Goal: Task Accomplishment & Management: Manage account settings

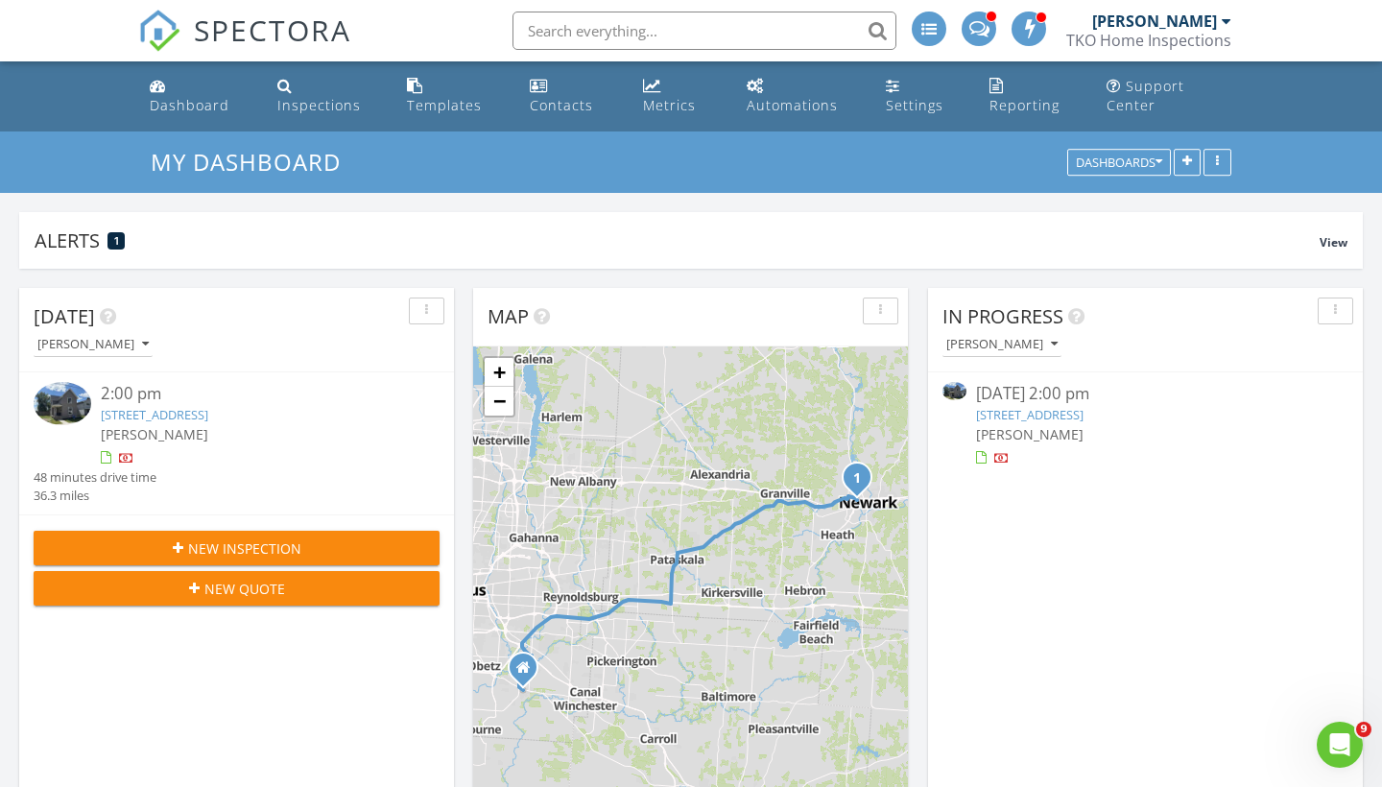
click at [208, 411] on link "251 Merchant St, Newark, OH 43055" at bounding box center [155, 414] width 108 height 17
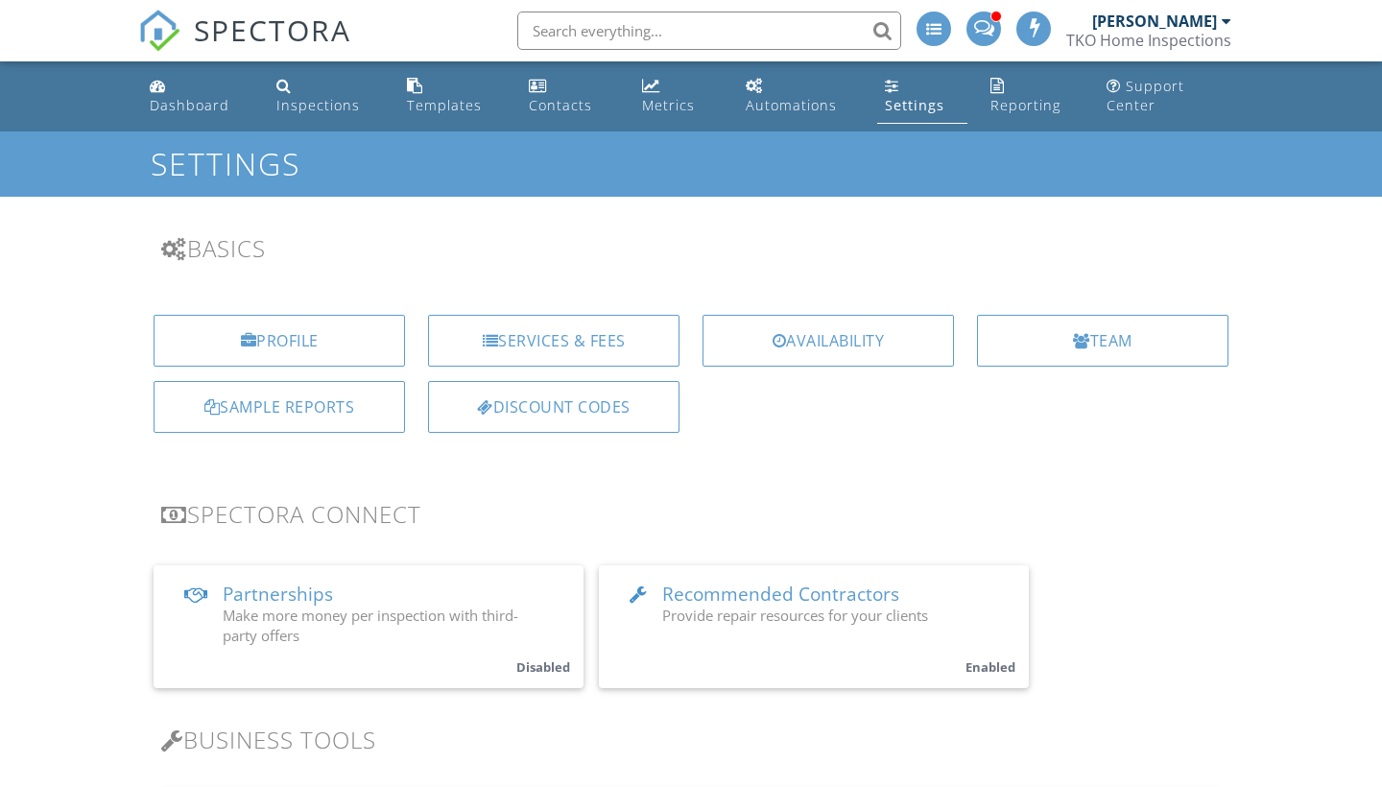
scroll to position [608, 0]
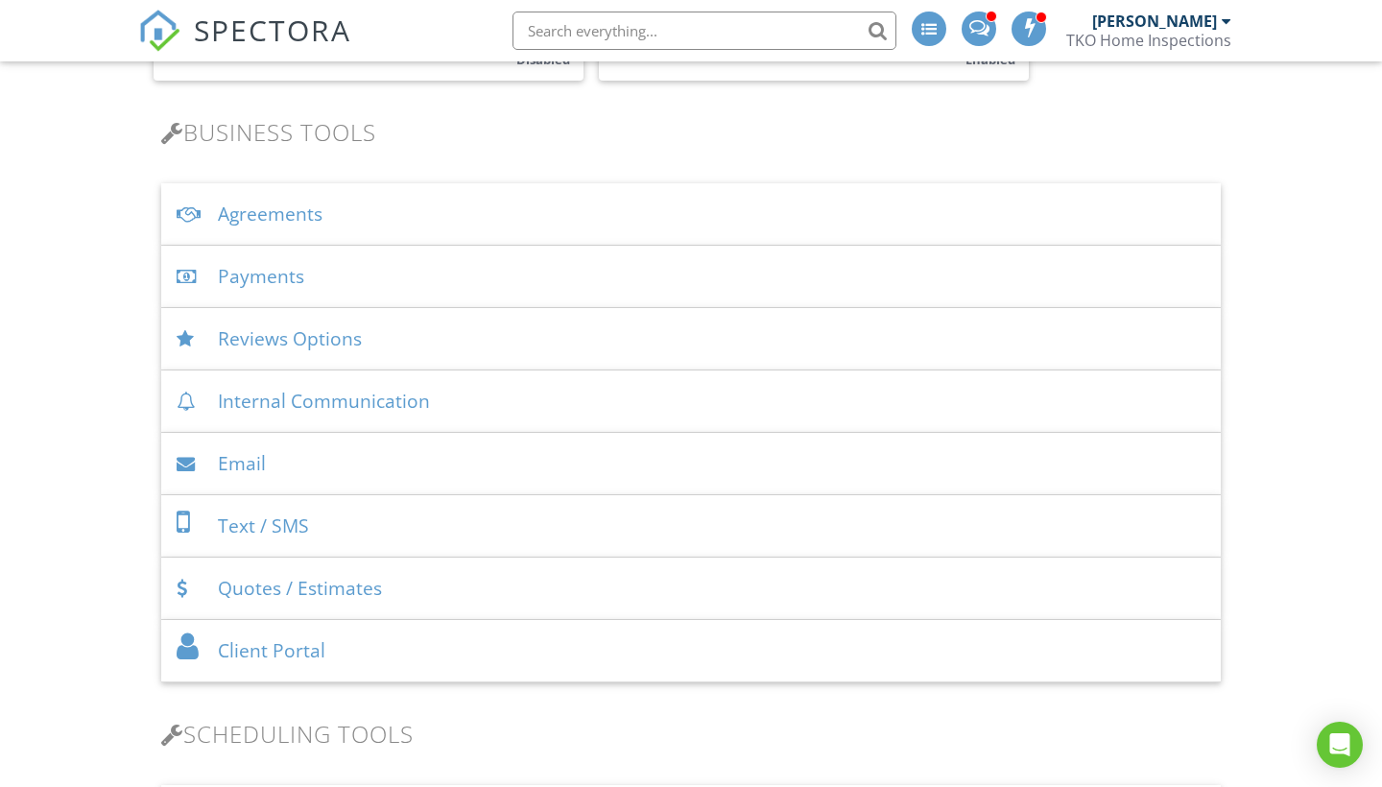
click at [288, 277] on div "Payments" at bounding box center [691, 277] width 1060 height 62
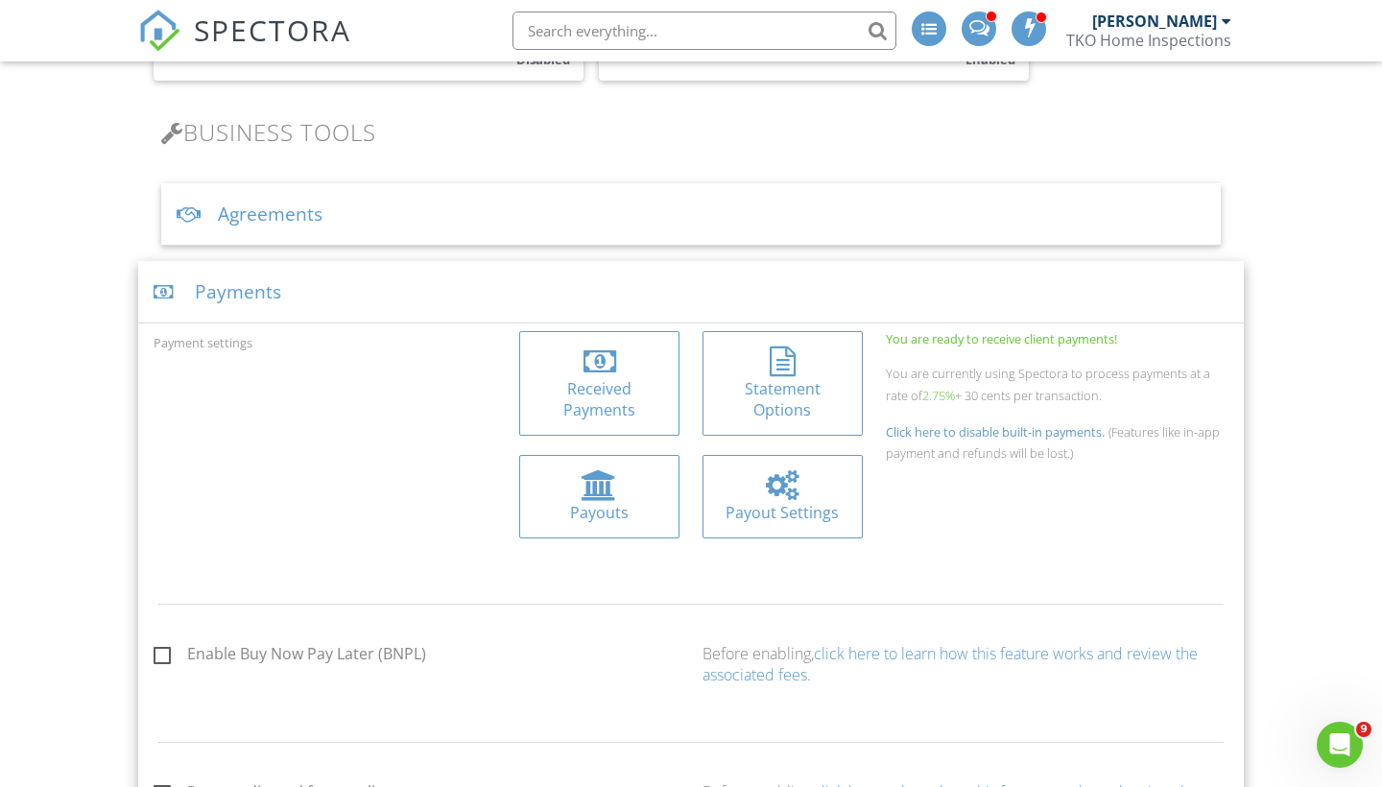
click at [602, 366] on div at bounding box center [600, 362] width 33 height 31
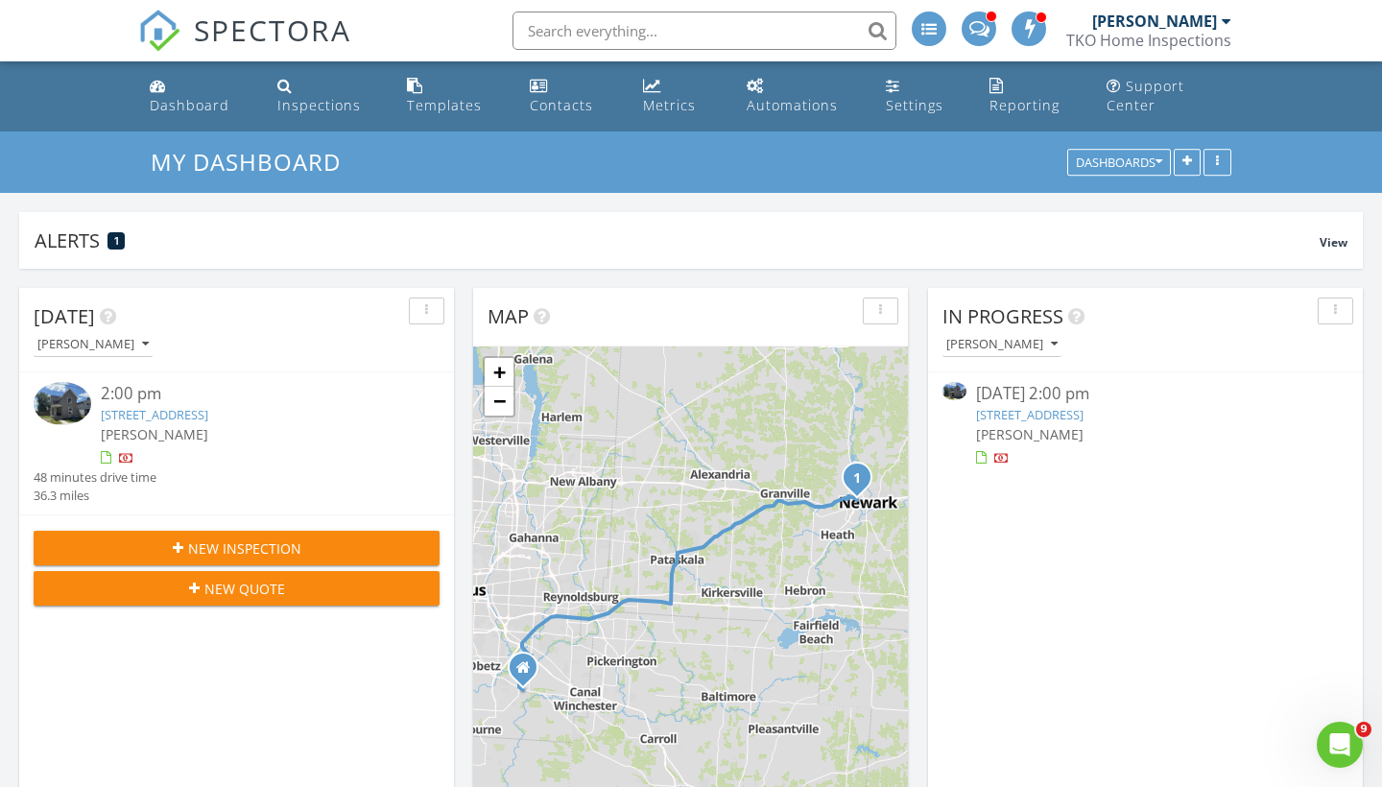
click at [235, 424] on div "[PERSON_NAME]" at bounding box center [253, 434] width 304 height 20
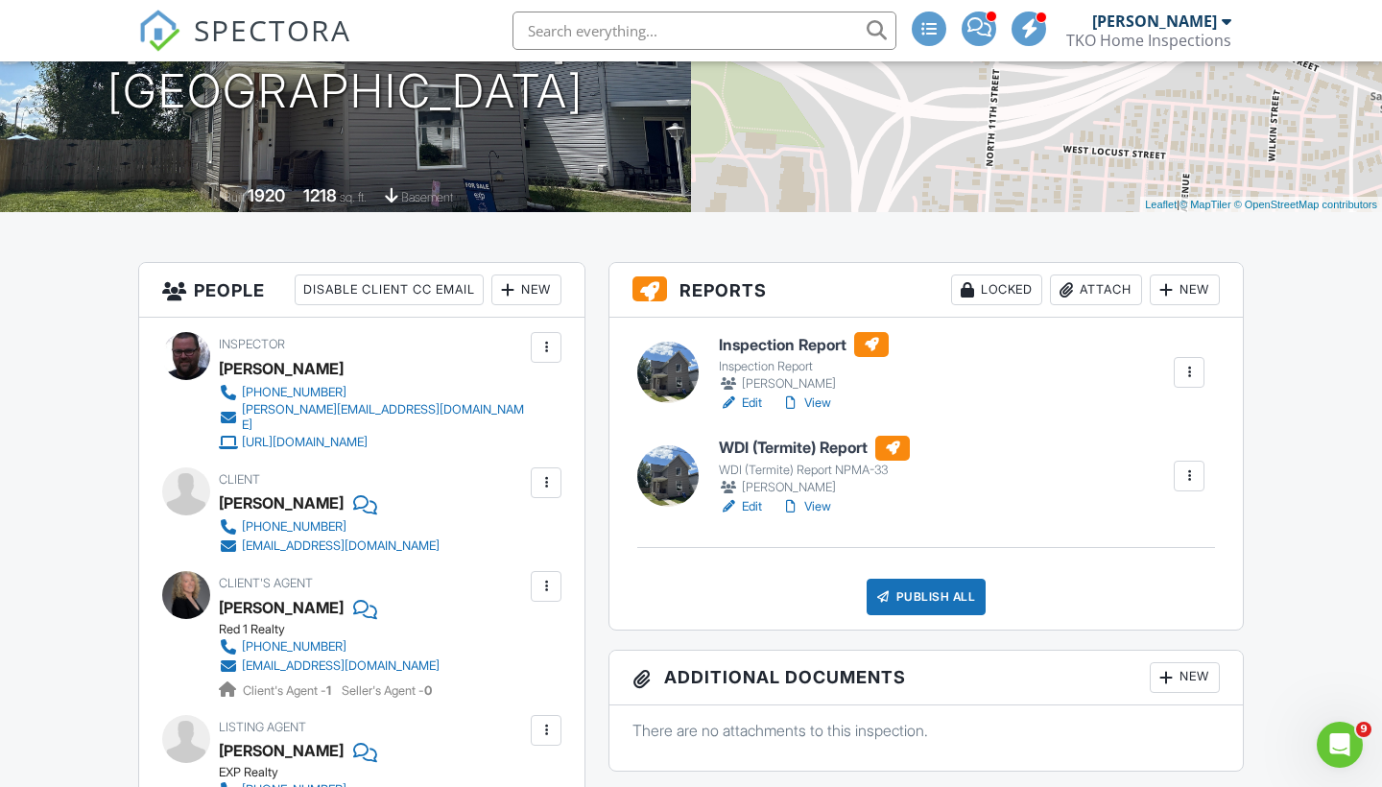
scroll to position [310, 0]
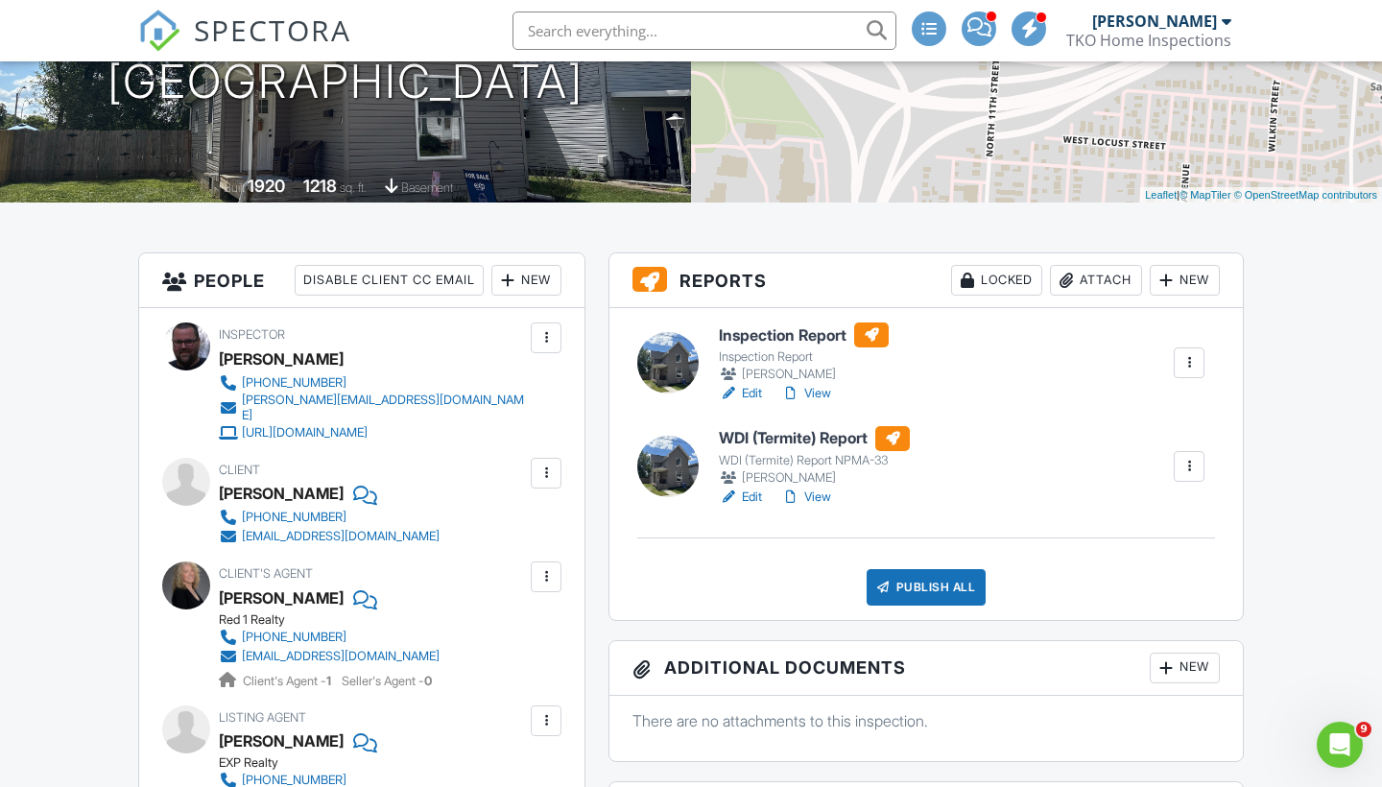
click at [823, 507] on link "View" at bounding box center [806, 497] width 50 height 19
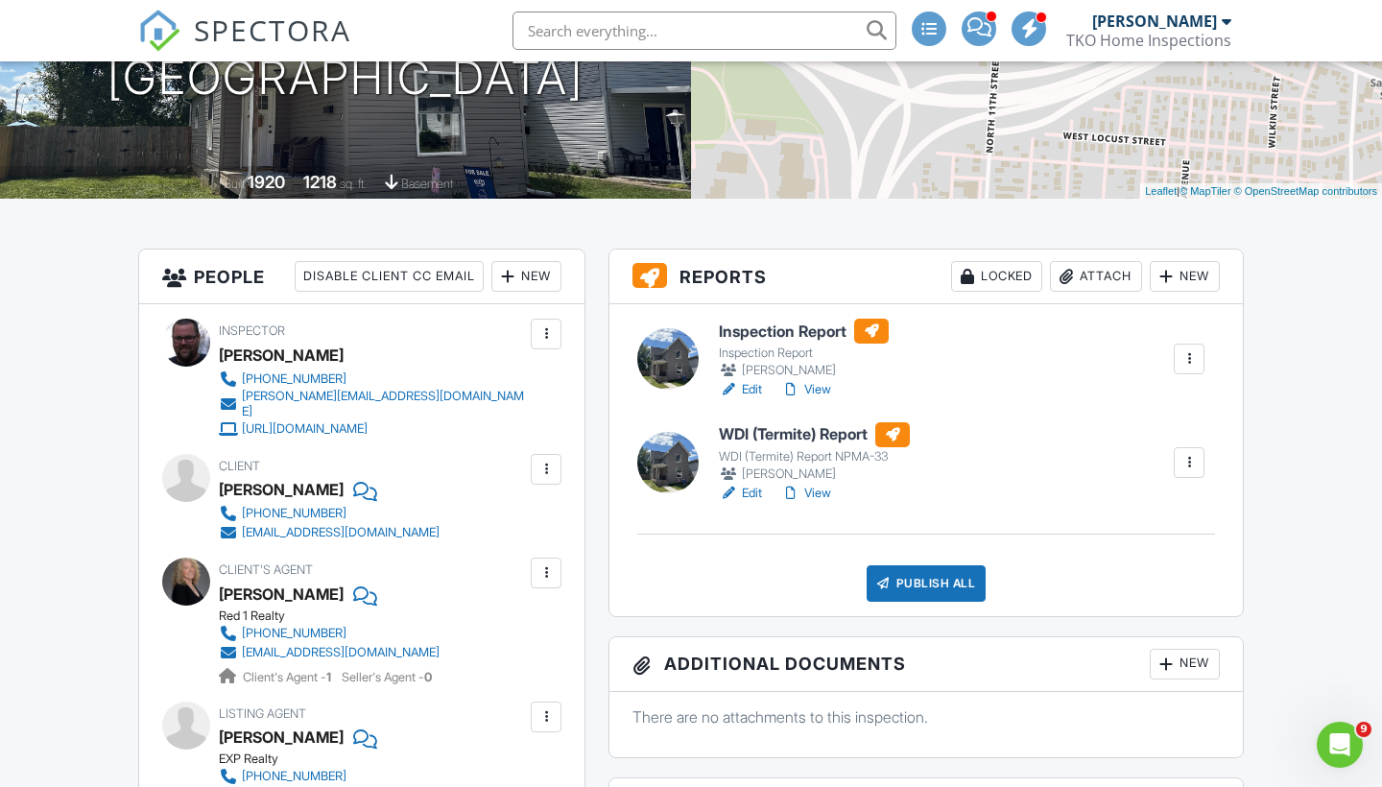
scroll to position [405, 0]
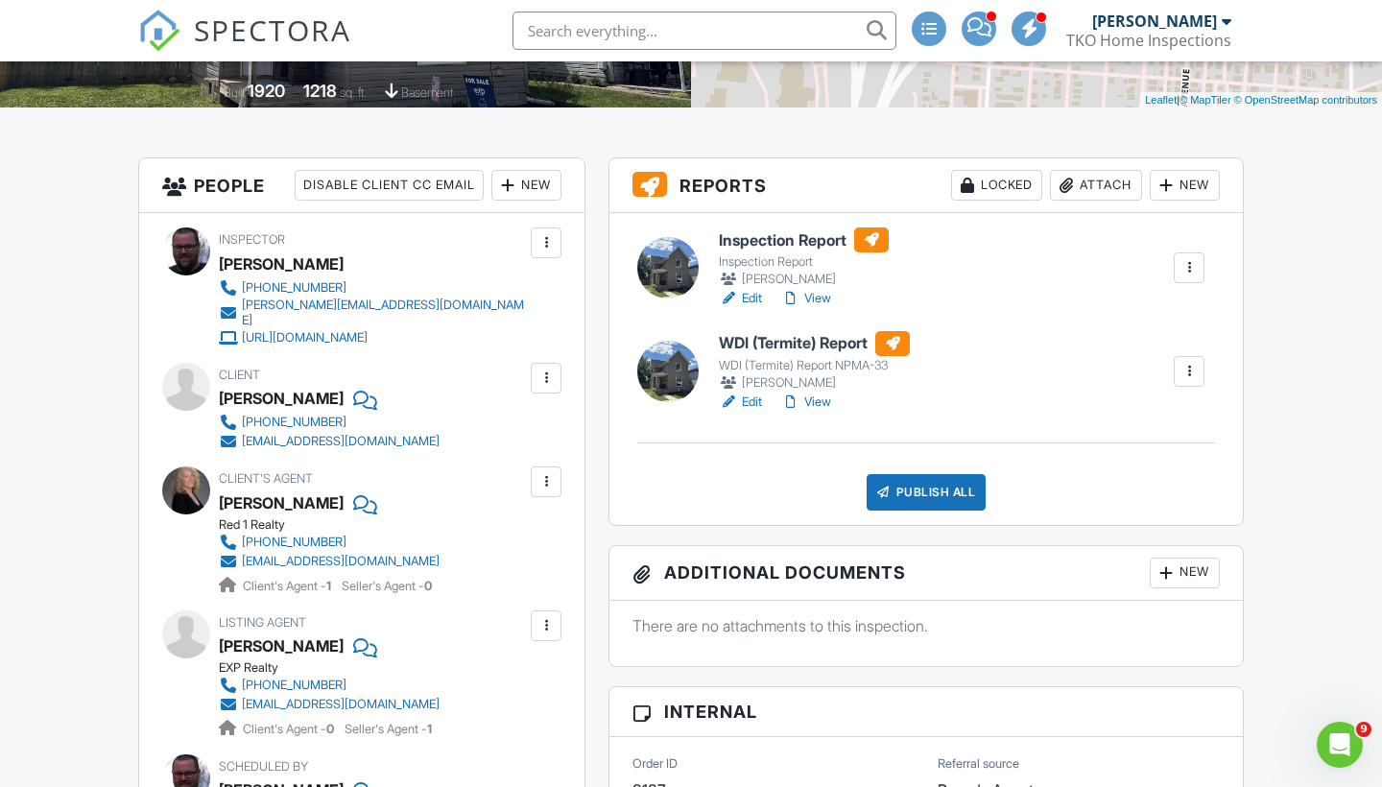
click at [812, 308] on link "View" at bounding box center [806, 298] width 50 height 19
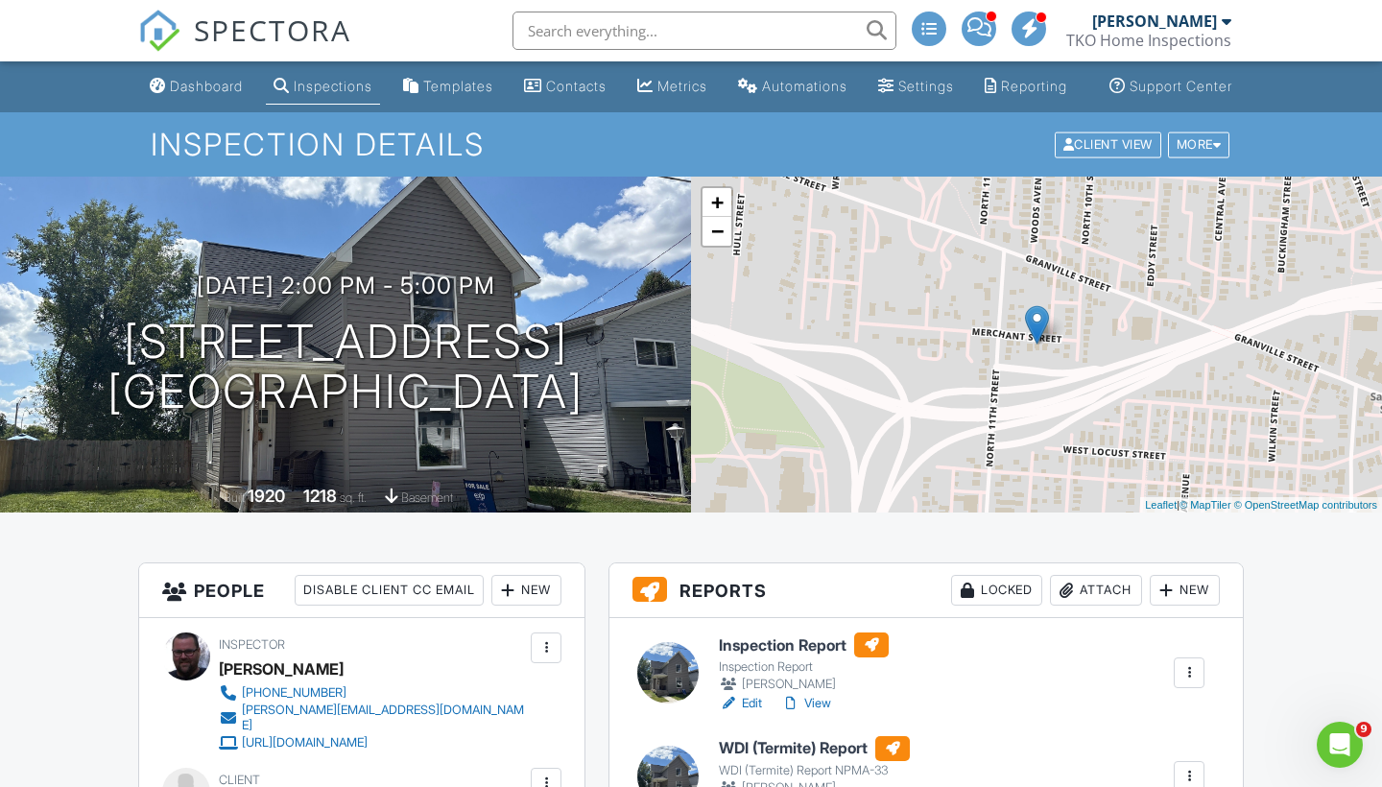
click at [825, 713] on link "View" at bounding box center [806, 703] width 50 height 19
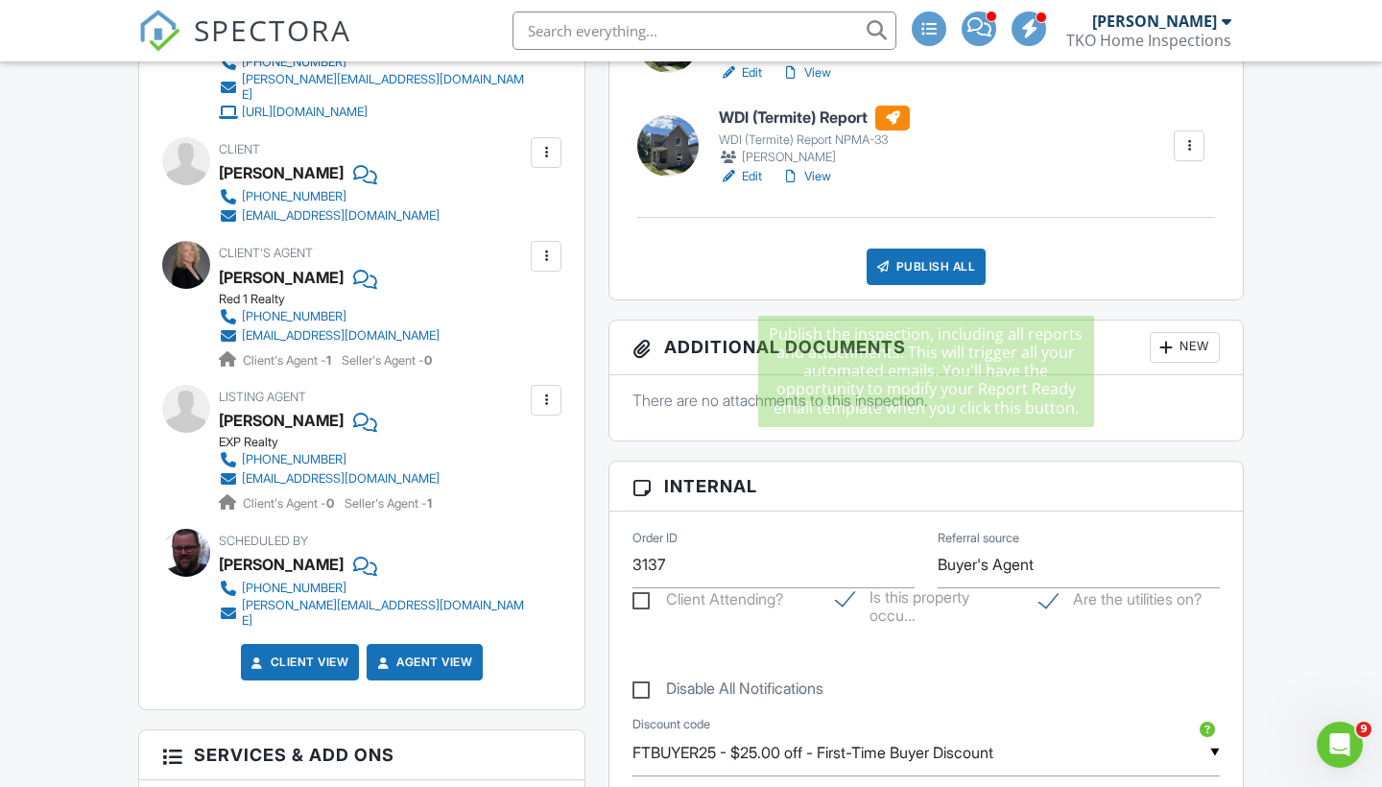
click at [921, 285] on div "Publish All" at bounding box center [927, 267] width 120 height 36
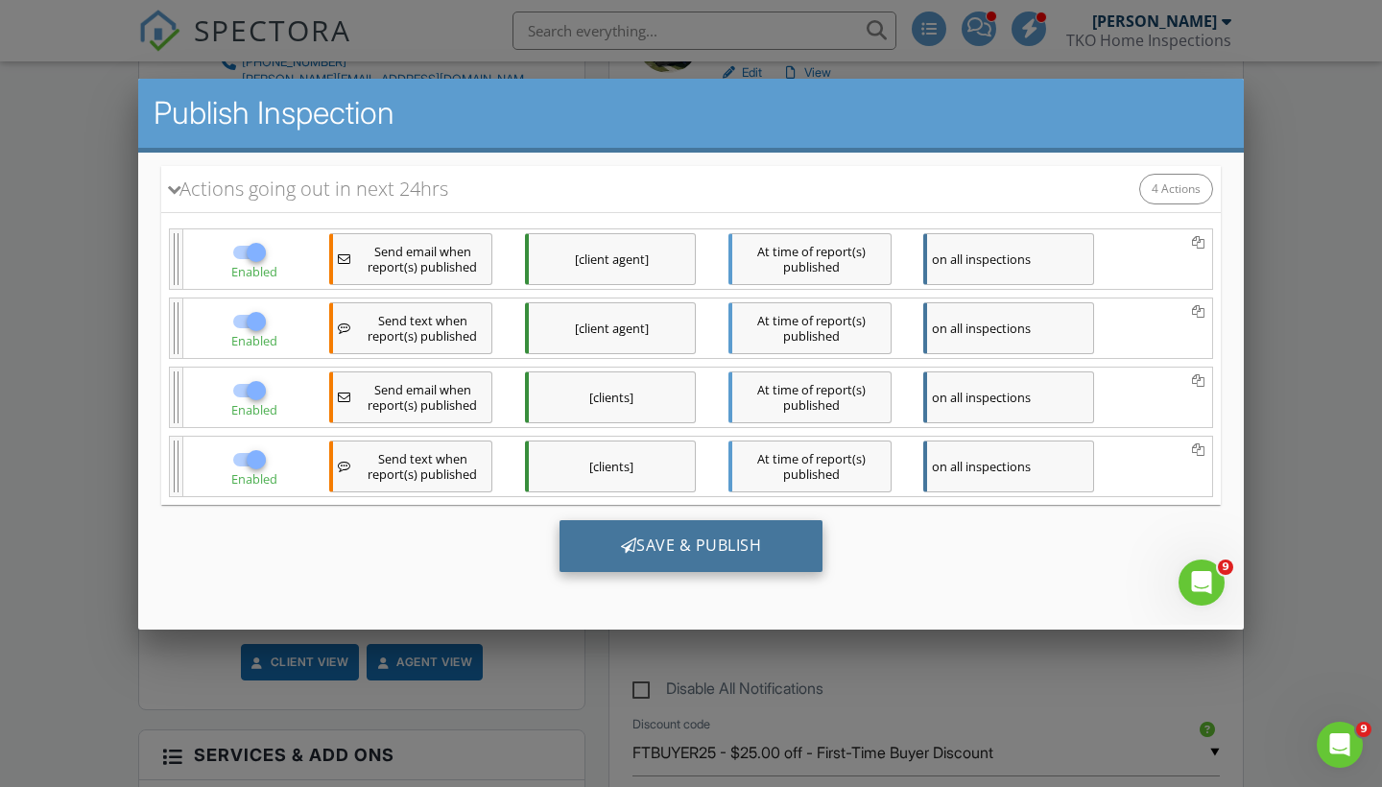
scroll to position [273, 0]
click at [673, 551] on div "Save & Publish" at bounding box center [692, 546] width 264 height 52
